Goal: Information Seeking & Learning: Learn about a topic

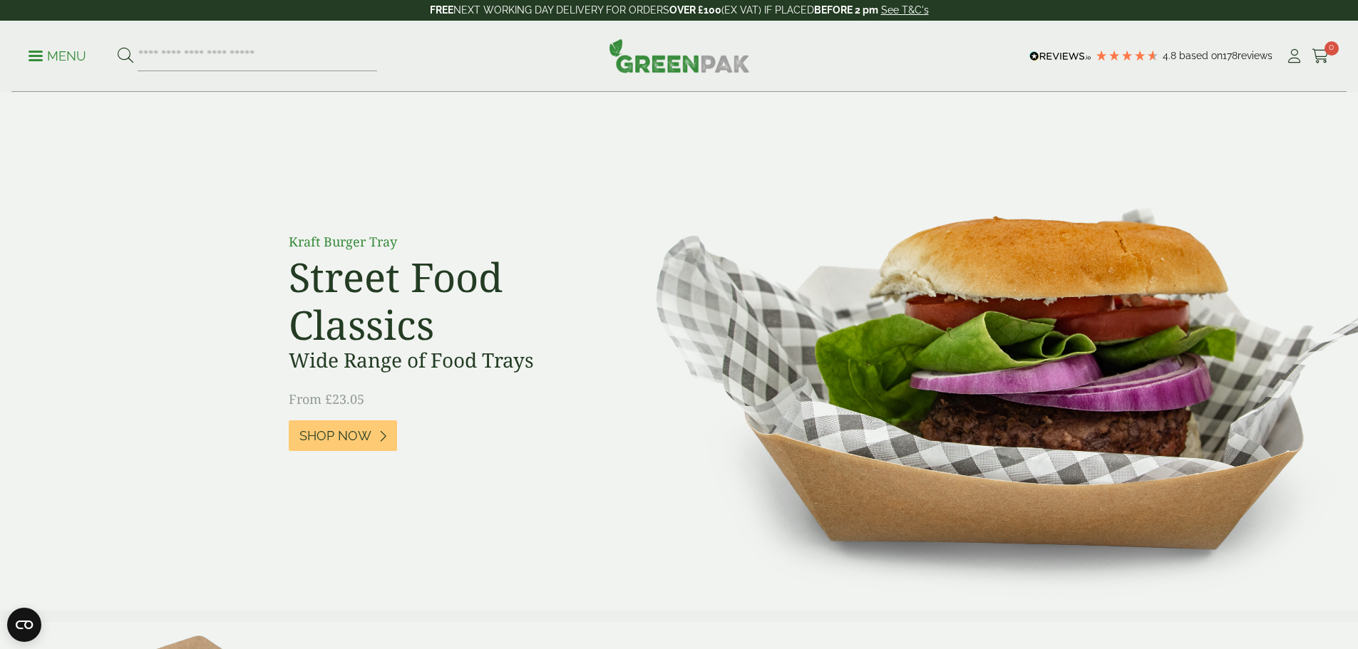
click at [65, 62] on p "Menu" at bounding box center [58, 56] width 58 height 17
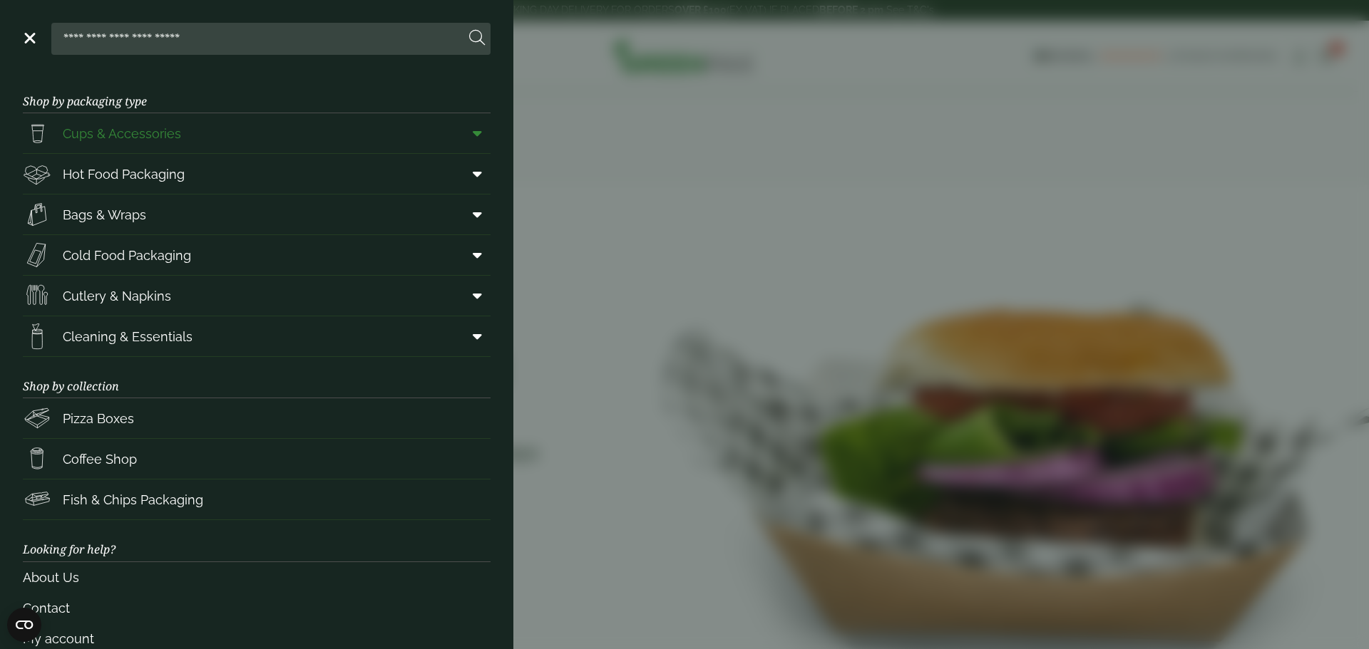
click at [115, 136] on span "Cups & Accessories" at bounding box center [122, 133] width 118 height 19
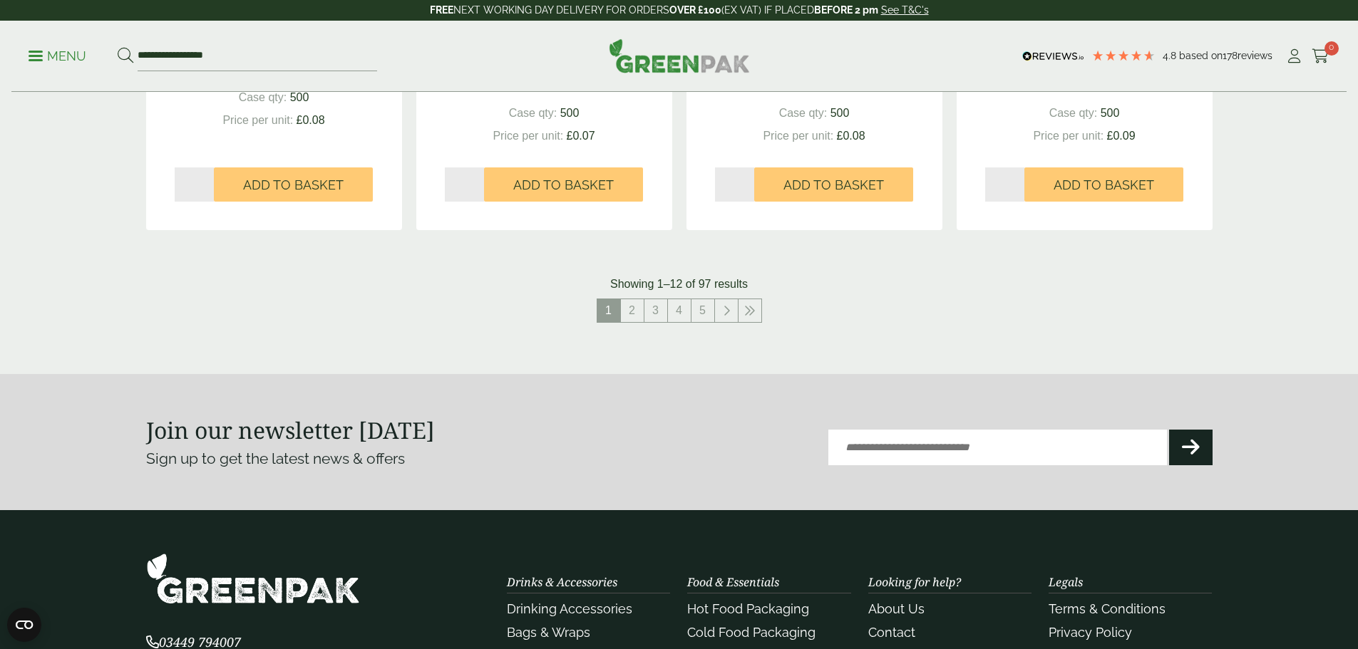
scroll to position [1497, 0]
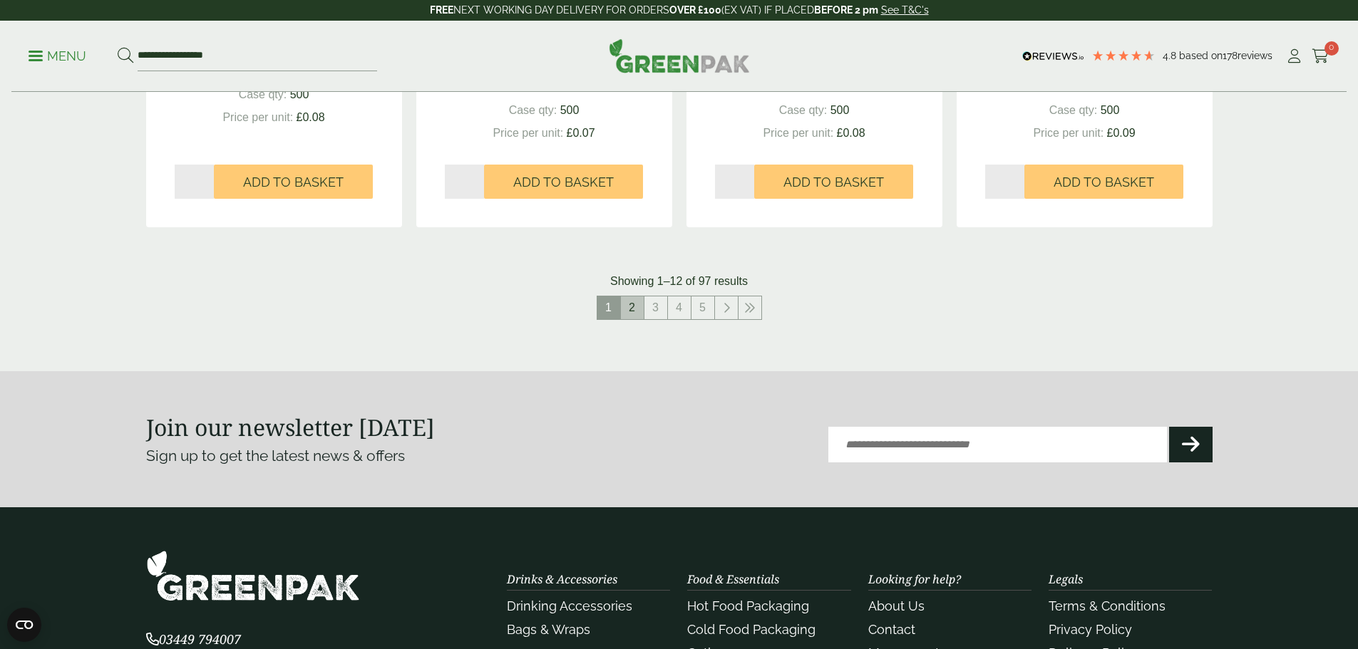
click at [630, 310] on link "2" at bounding box center [632, 308] width 23 height 23
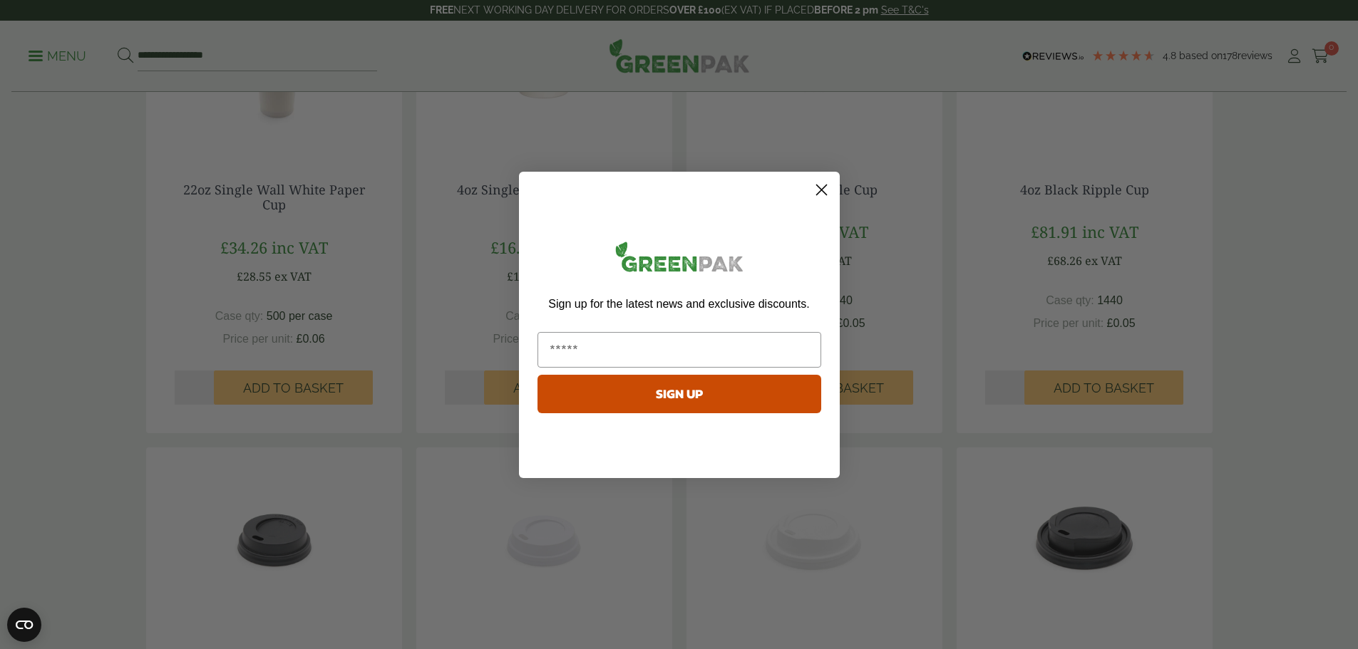
scroll to position [713, 0]
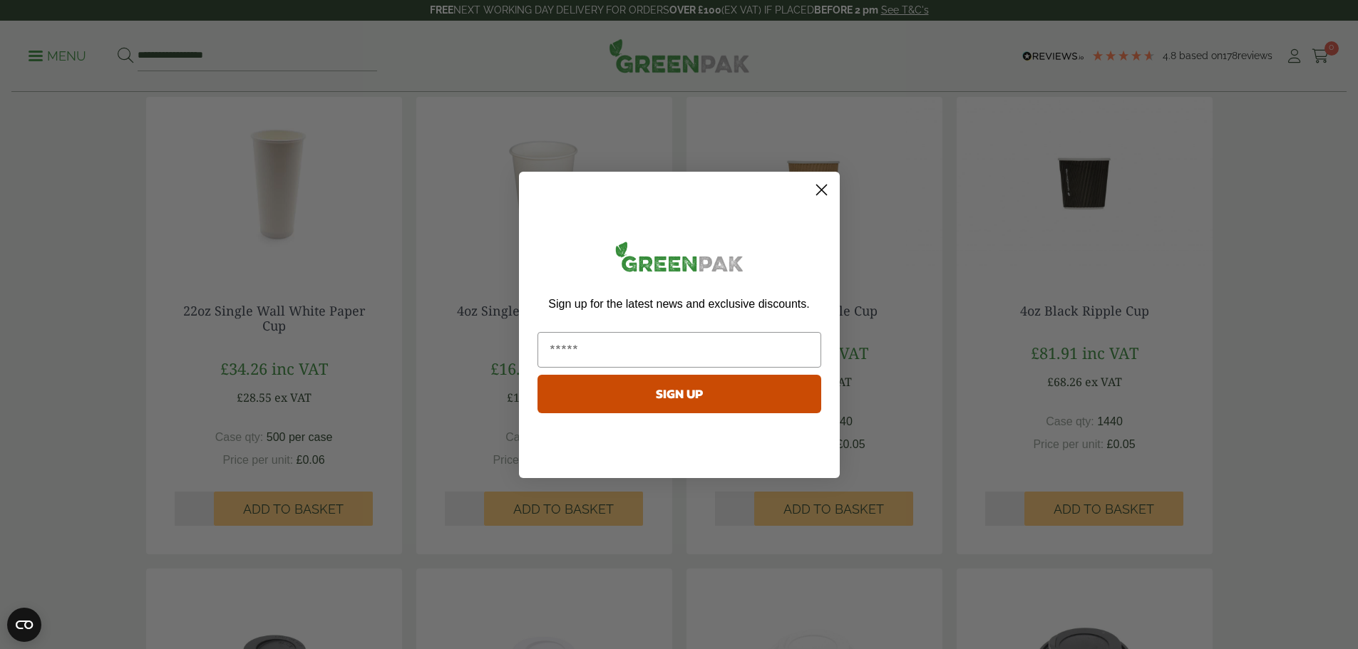
click at [811, 190] on circle "Close dialog" at bounding box center [821, 189] width 24 height 24
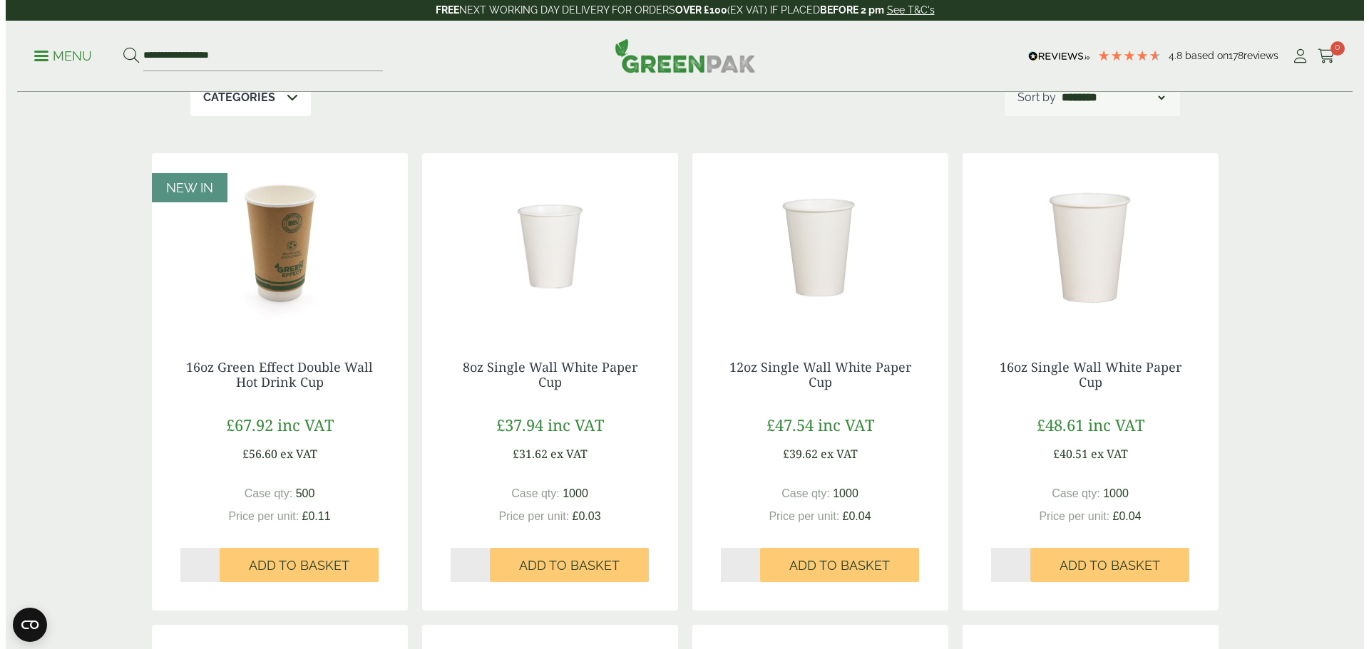
scroll to position [0, 0]
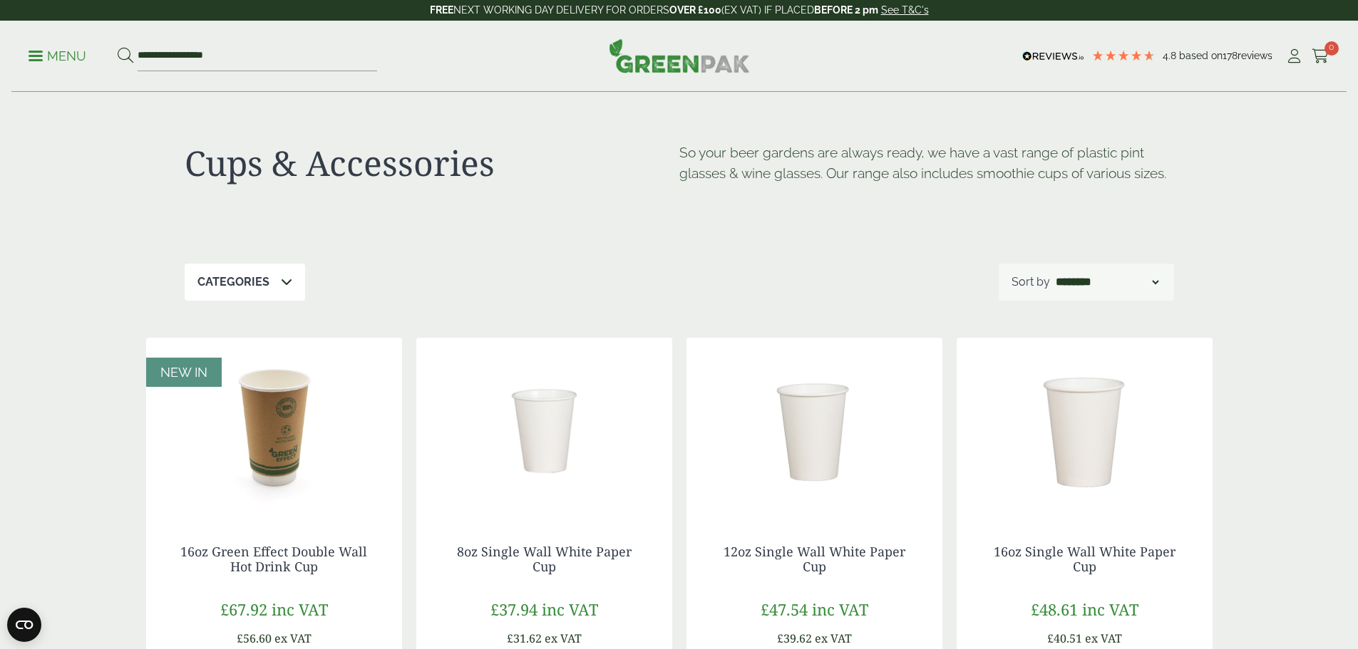
click at [54, 59] on p "Menu" at bounding box center [58, 56] width 58 height 17
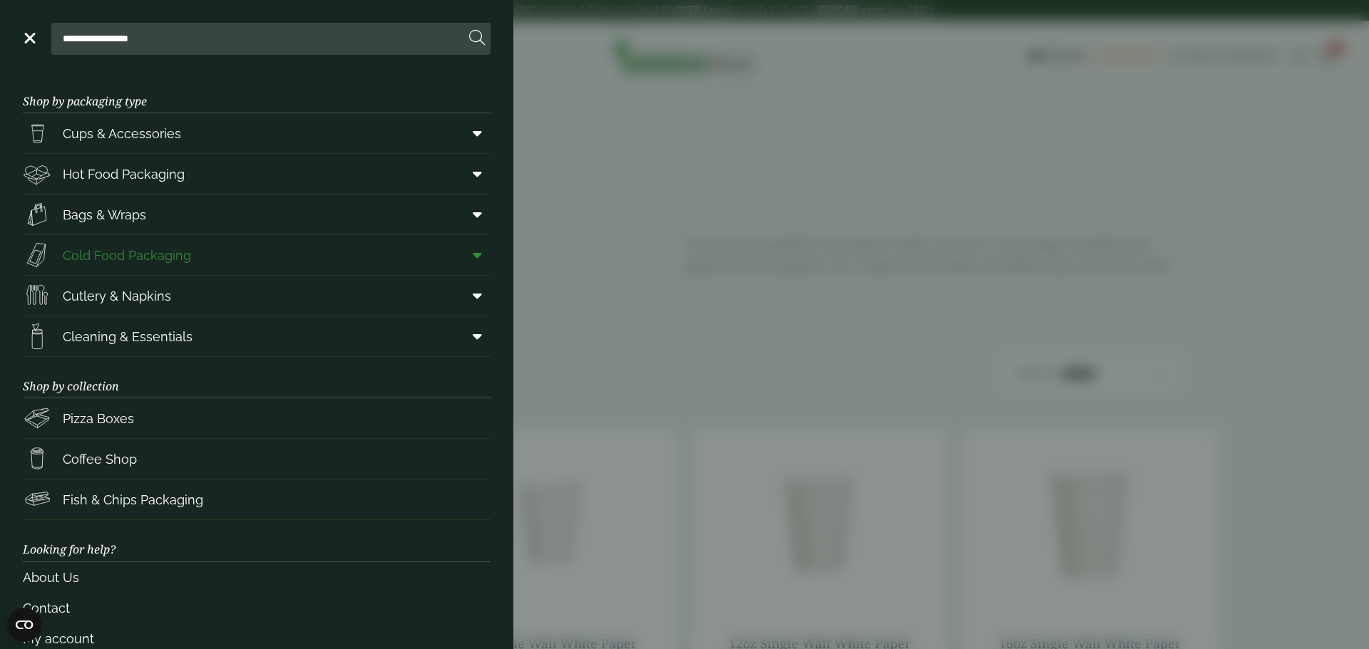
click at [155, 254] on span "Cold Food Packaging" at bounding box center [127, 255] width 128 height 19
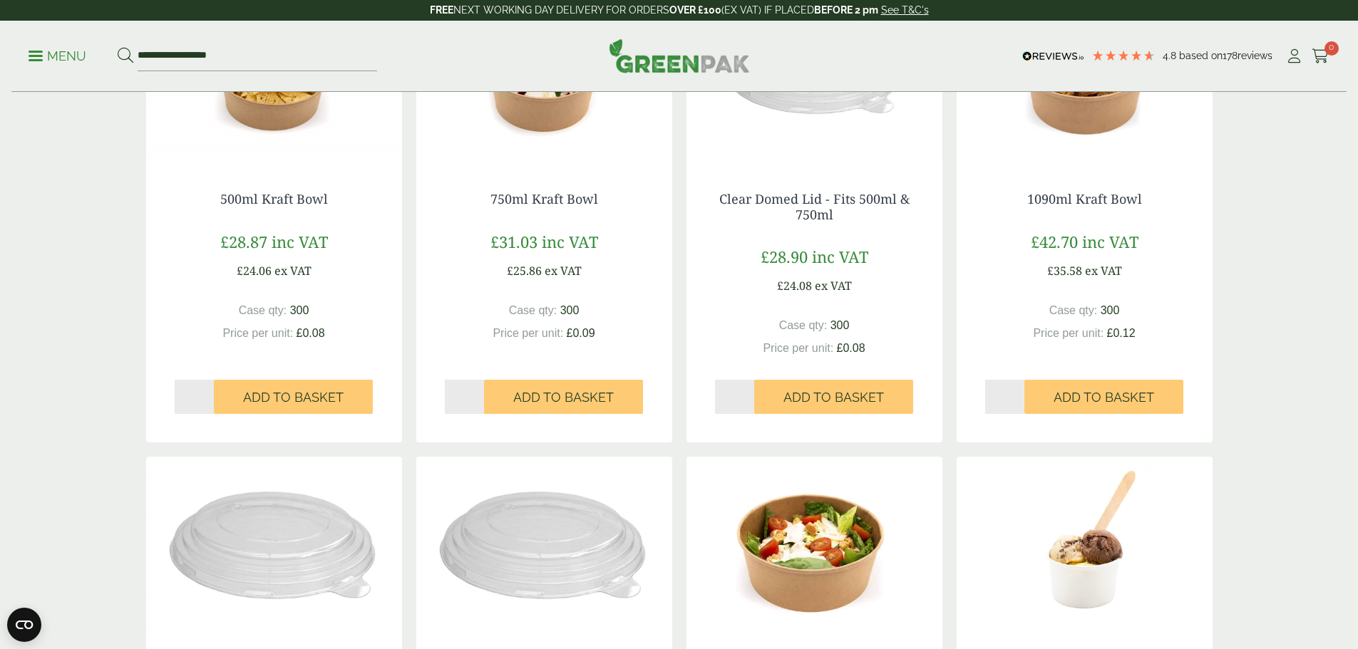
scroll to position [285, 0]
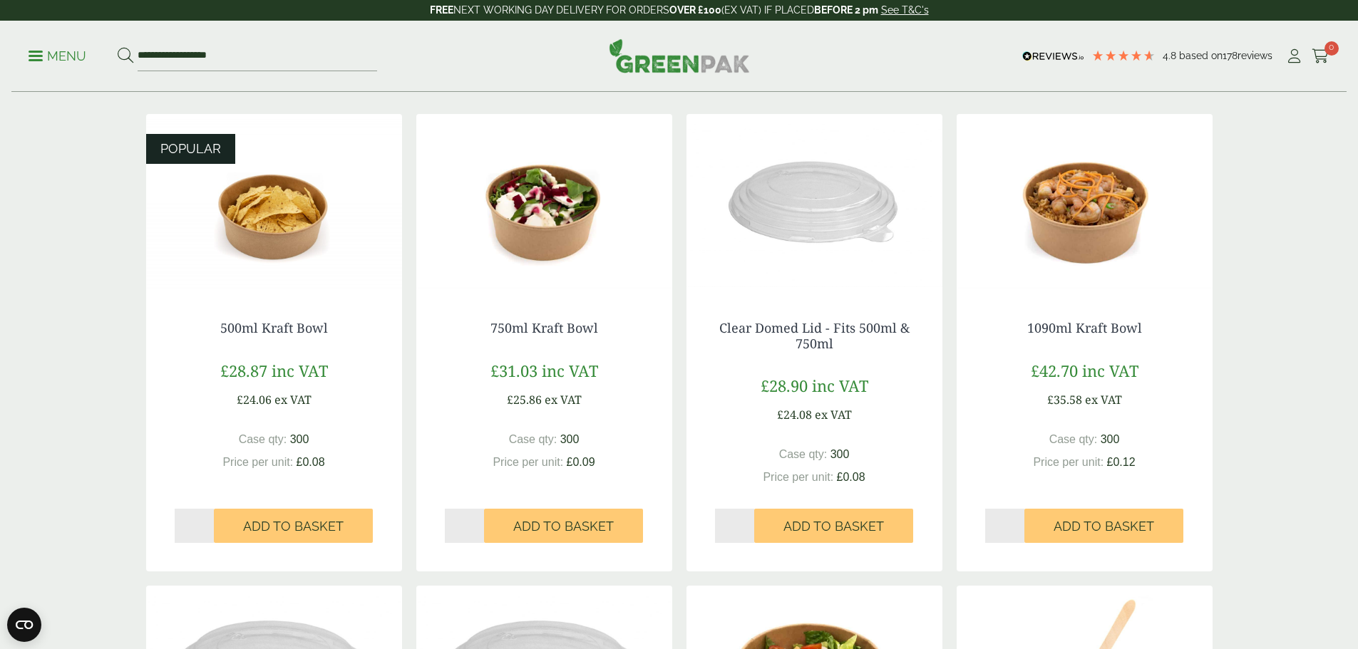
drag, startPoint x: 290, startPoint y: 370, endPoint x: 289, endPoint y: 242, distance: 128.3
click at [288, 343] on div "500ml Kraft Bowl £28.87 inc VAT £24.06 ex VAT Case qty: 300 Price per unit: £0.…" at bounding box center [274, 424] width 256 height 264
click at [289, 232] on img at bounding box center [274, 203] width 256 height 178
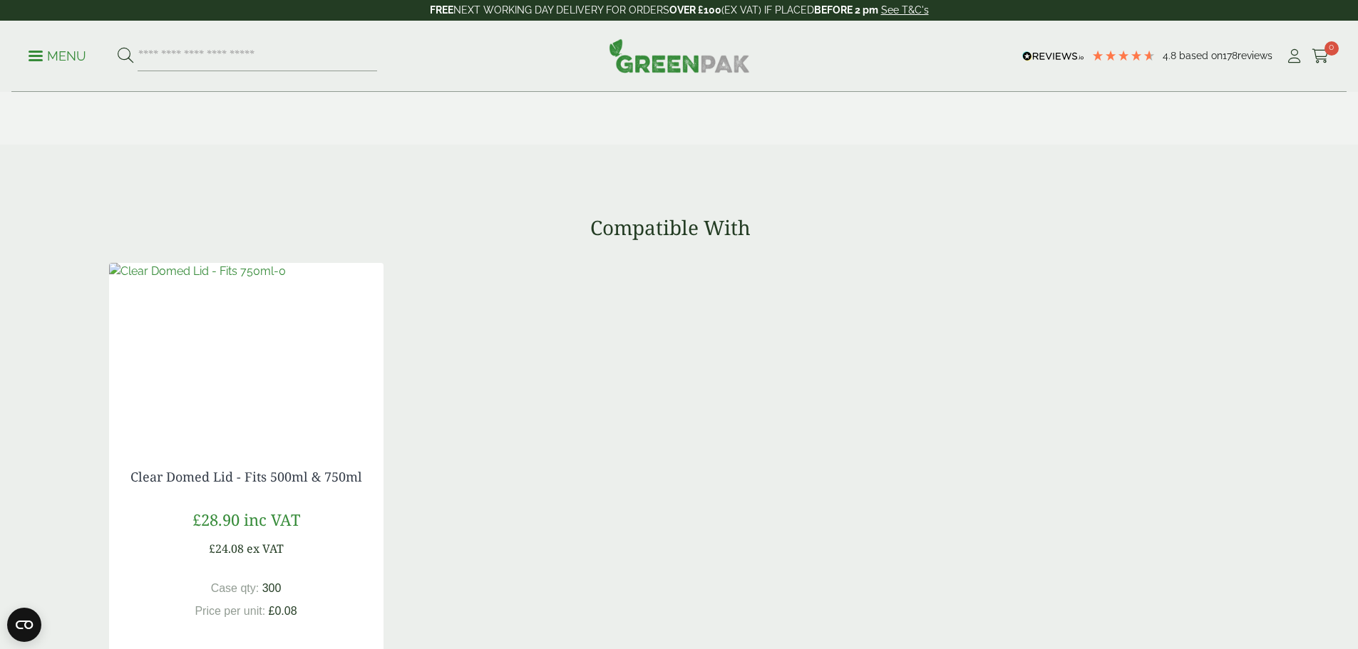
scroll to position [1283, 0]
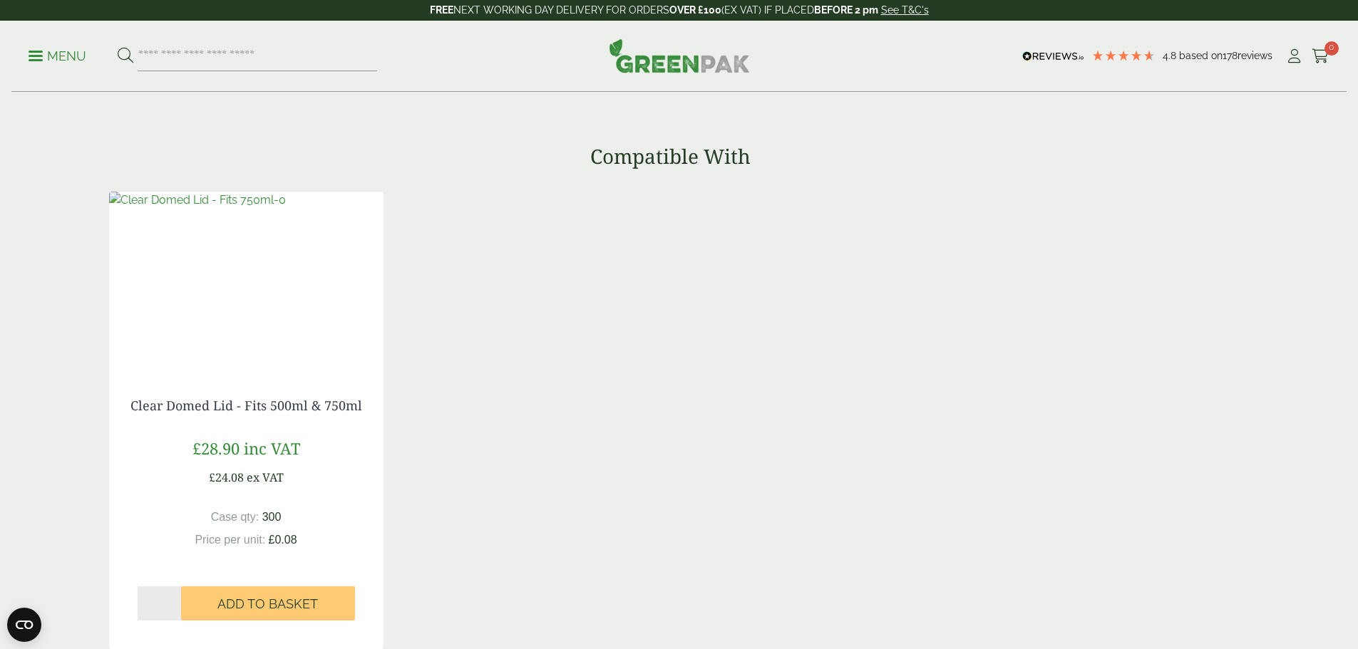
click at [270, 209] on img at bounding box center [197, 200] width 177 height 17
